Goal: Information Seeking & Learning: Learn about a topic

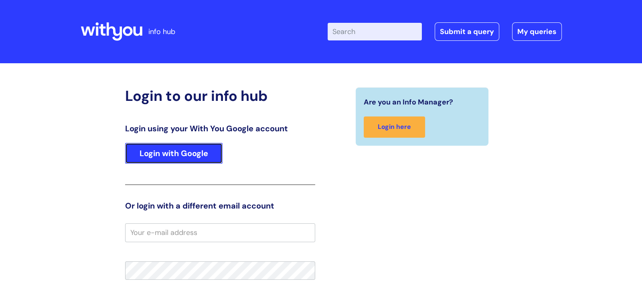
click at [206, 148] on link "Login with Google" at bounding box center [173, 153] width 97 height 21
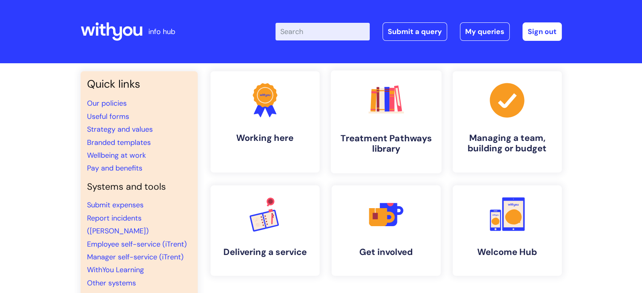
click at [383, 151] on h4 "Treatment Pathways library" at bounding box center [386, 144] width 98 height 22
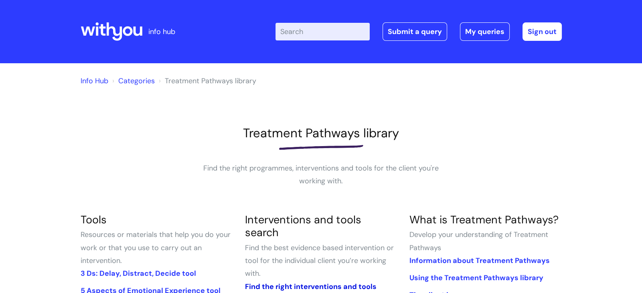
click at [333, 282] on link "Find the right interventions and tools" at bounding box center [310, 287] width 131 height 10
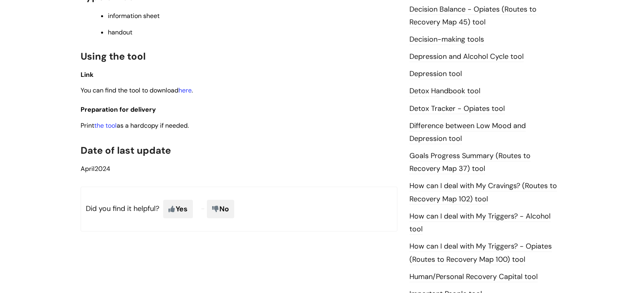
scroll to position [431, 0]
click at [189, 86] on link "here" at bounding box center [184, 89] width 13 height 8
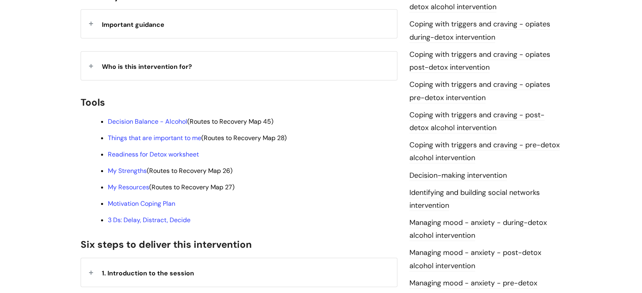
scroll to position [203, 0]
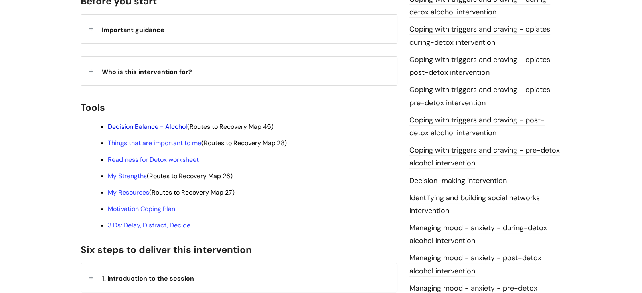
click at [169, 123] on link "Decision Balance - Alcohol" at bounding box center [147, 127] width 79 height 8
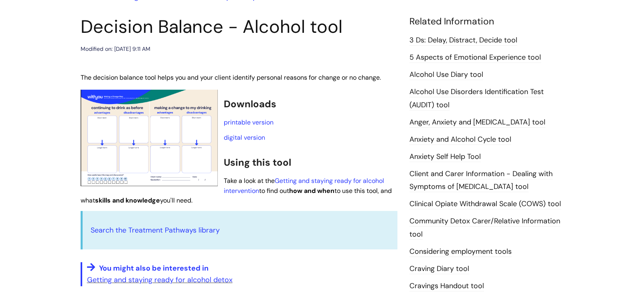
scroll to position [82, 0]
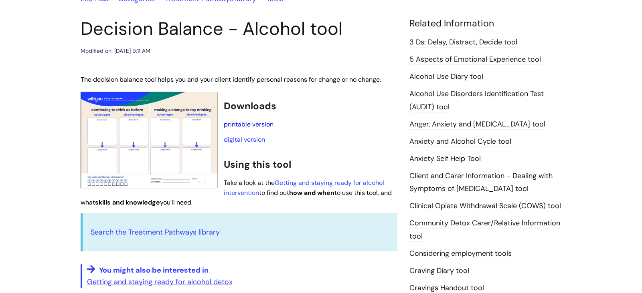
click at [251, 122] on link "printable version" at bounding box center [249, 124] width 50 height 8
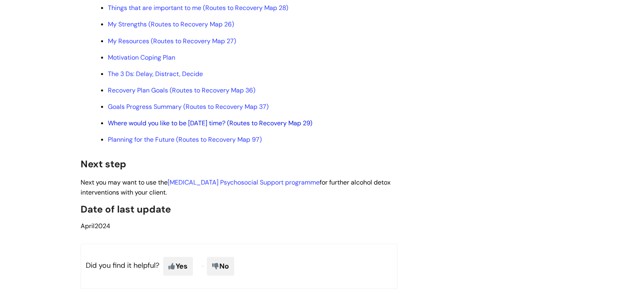
scroll to position [2245, 0]
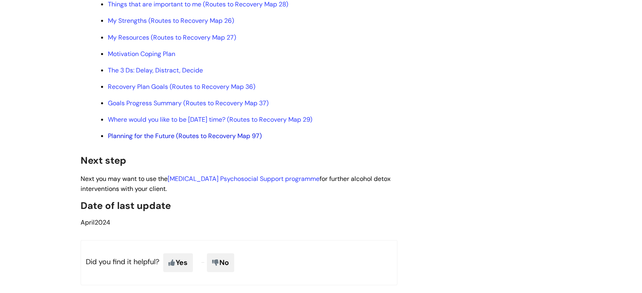
click at [160, 132] on link "Planning for the Future (Routes to Recovery Map 97)" at bounding box center [185, 136] width 154 height 8
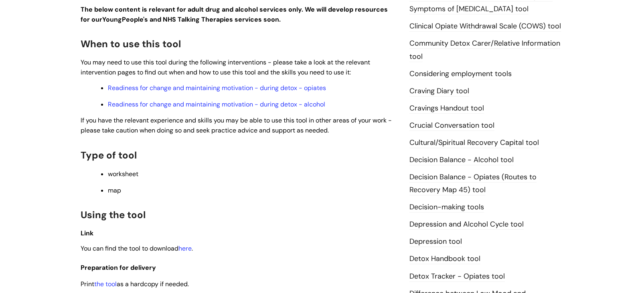
scroll to position [305, 0]
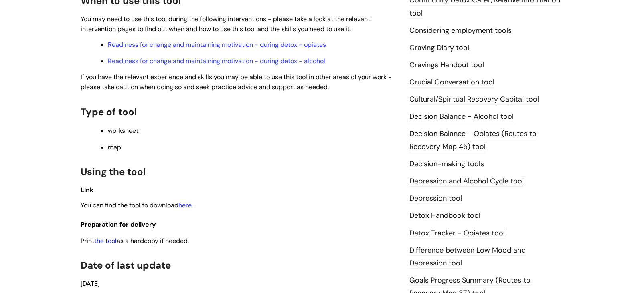
click at [111, 242] on link "the tool" at bounding box center [105, 241] width 22 height 8
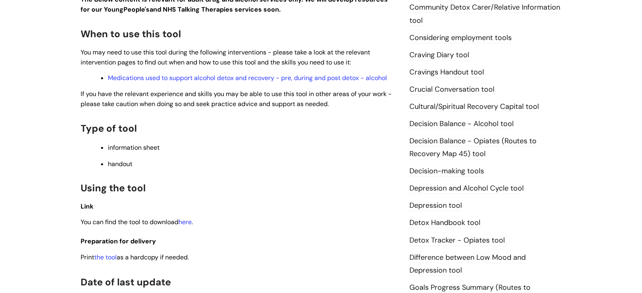
scroll to position [301, 0]
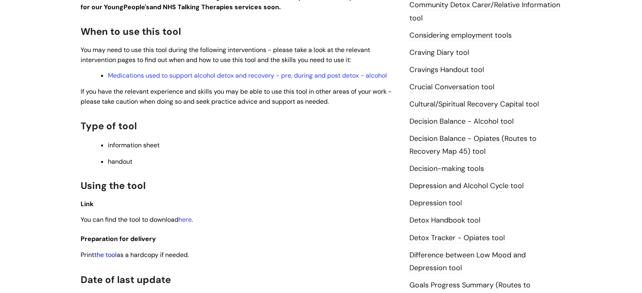
click at [106, 253] on link "the tool" at bounding box center [105, 255] width 22 height 8
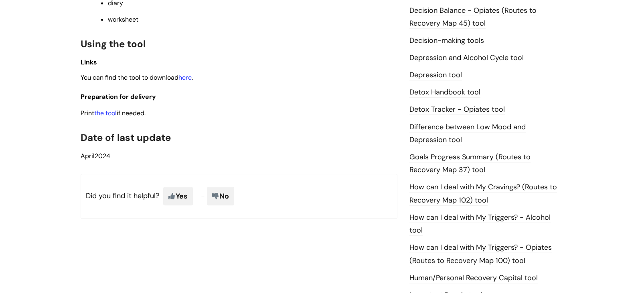
scroll to position [413, 0]
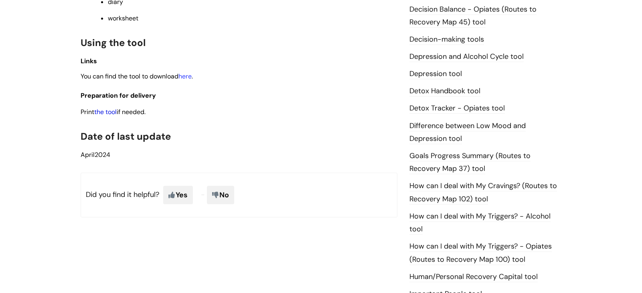
click at [105, 113] on link "the tool" at bounding box center [105, 112] width 22 height 8
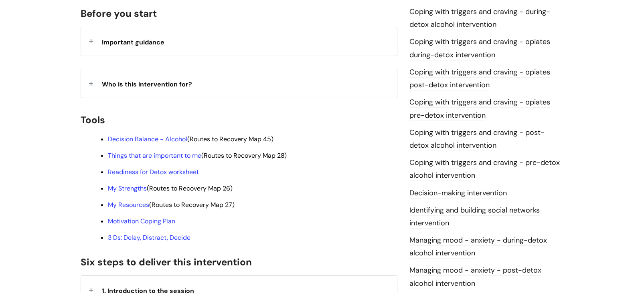
scroll to position [188, 0]
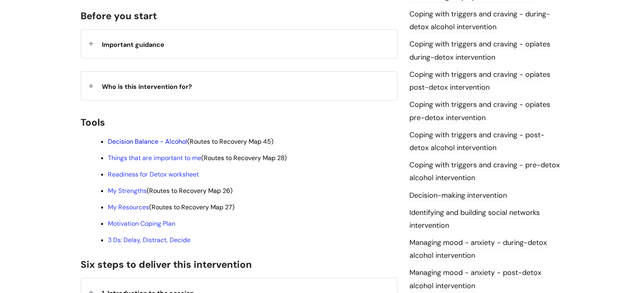
click at [149, 137] on link "Decision Balance - Alcohol" at bounding box center [147, 141] width 79 height 8
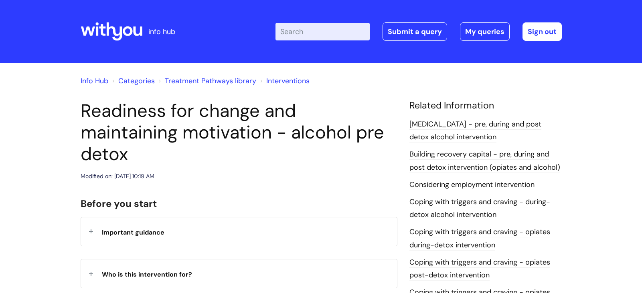
scroll to position [188, 0]
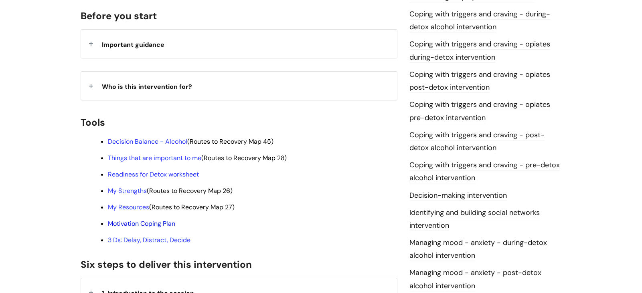
click at [138, 220] on link "Motivation Coping Plan" at bounding box center [141, 224] width 67 height 8
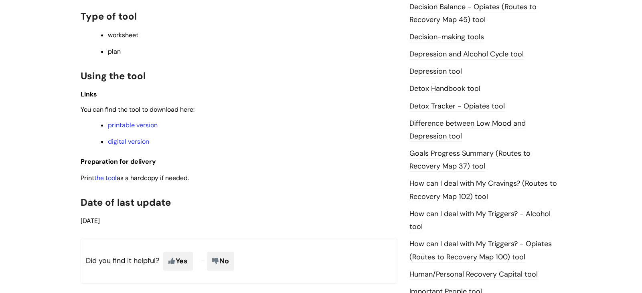
scroll to position [427, 0]
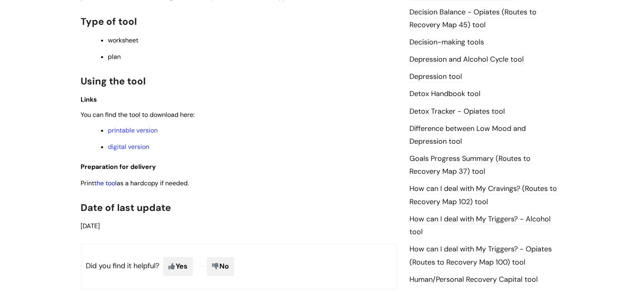
click at [103, 186] on link "the tool" at bounding box center [105, 183] width 22 height 8
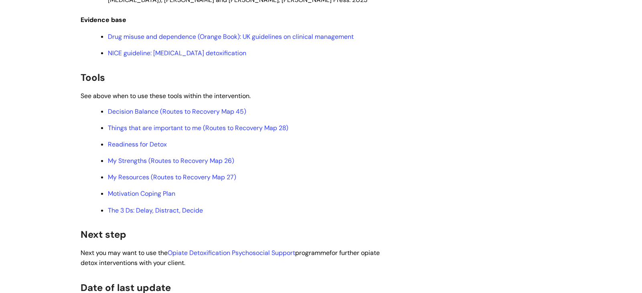
scroll to position [2265, 0]
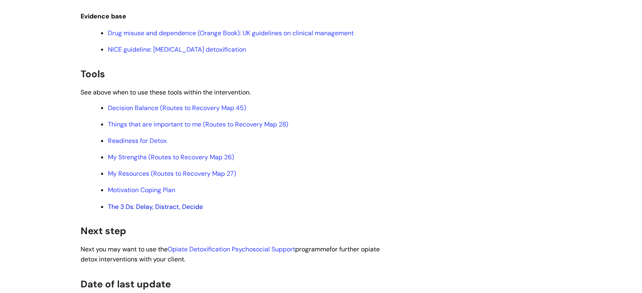
click at [165, 211] on link "The 3 Ds: Delay, Distract, Decide" at bounding box center [155, 207] width 95 height 8
click at [137, 112] on link "Decision Balance (Routes to Recovery Map 45)" at bounding box center [177, 108] width 138 height 8
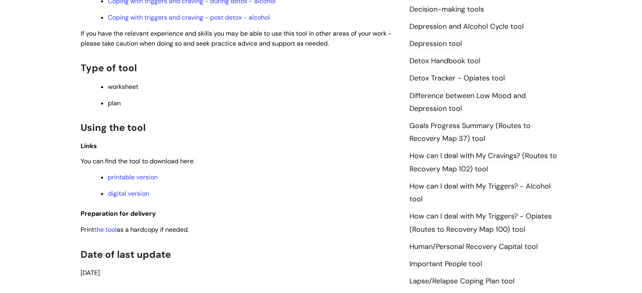
scroll to position [444, 0]
click at [105, 231] on link "the tool" at bounding box center [105, 229] width 22 height 8
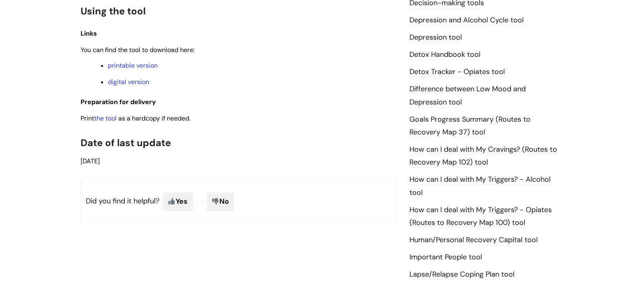
scroll to position [439, 0]
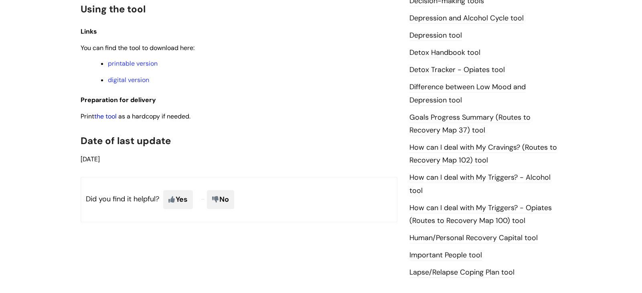
click at [109, 118] on link "the tool" at bounding box center [105, 116] width 22 height 8
